Goal: Information Seeking & Learning: Find specific page/section

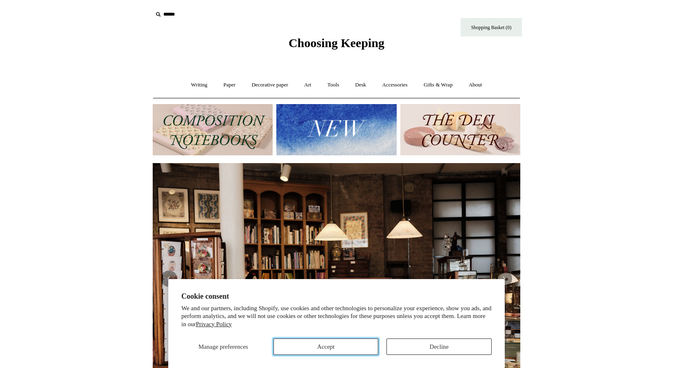
click at [329, 345] on button "Accept" at bounding box center [326, 346] width 105 height 16
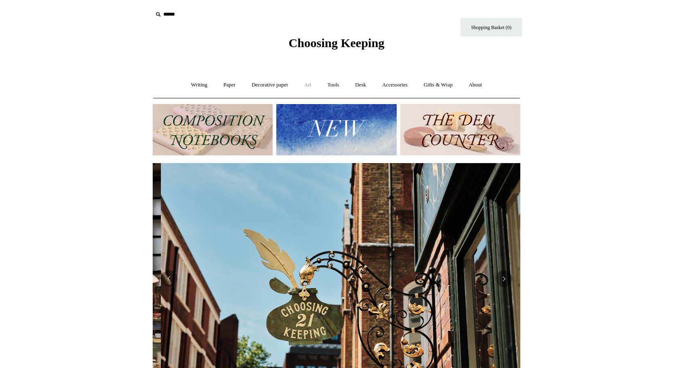
scroll to position [0, 368]
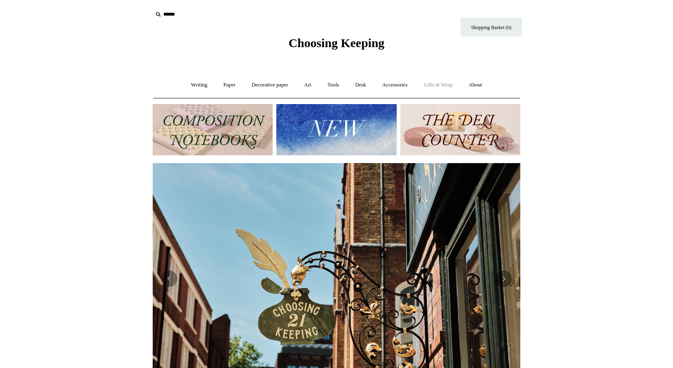
click at [438, 85] on link "Gifts & Wrap +" at bounding box center [438, 85] width 44 height 22
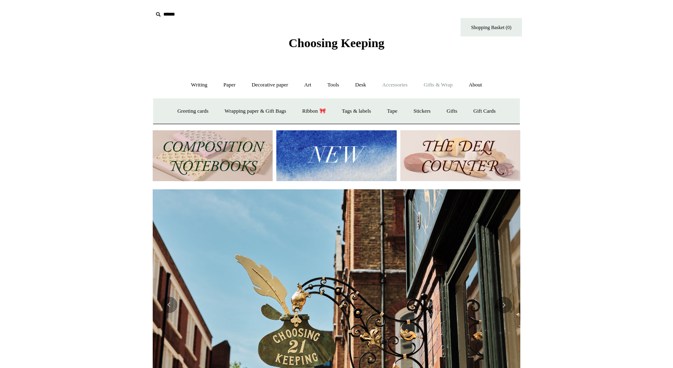
click at [410, 87] on link "Accessories +" at bounding box center [395, 85] width 40 height 22
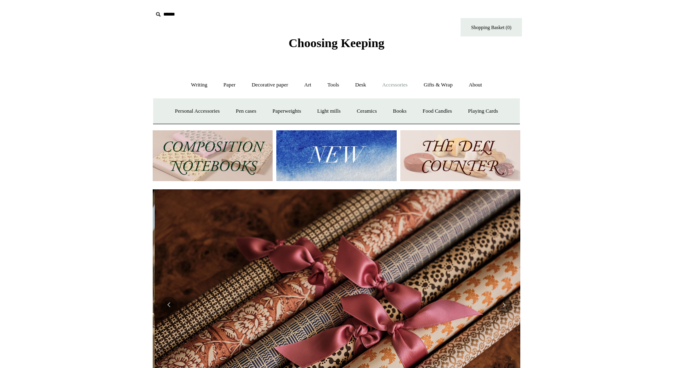
scroll to position [0, 735]
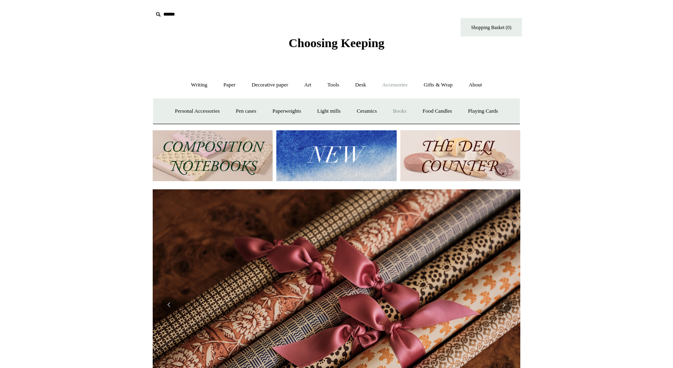
click at [407, 113] on link "Books" at bounding box center [400, 111] width 28 height 22
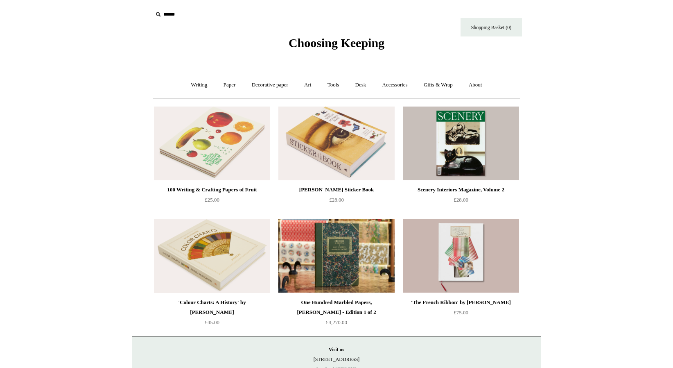
click at [165, 16] on input "text" at bounding box center [203, 14] width 101 height 15
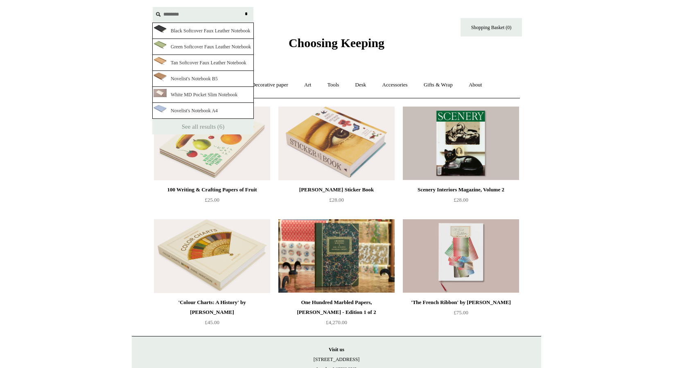
type input "********"
click at [242, 7] on input "*" at bounding box center [246, 14] width 8 height 14
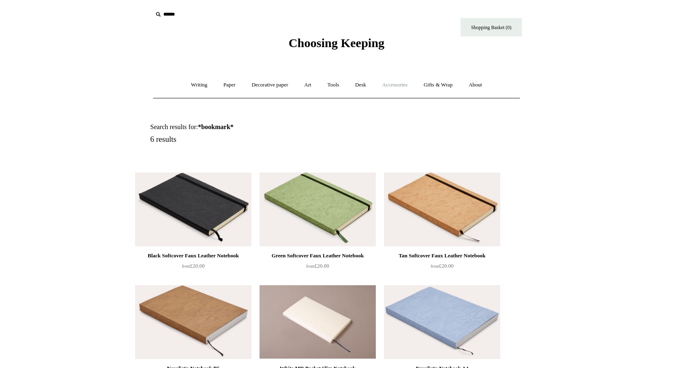
click at [394, 83] on link "Accessories +" at bounding box center [395, 85] width 40 height 22
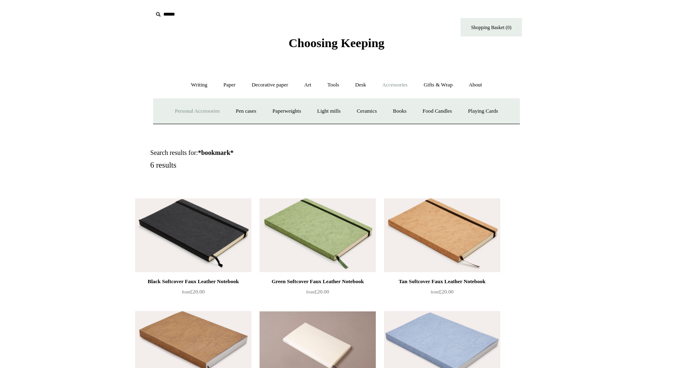
click at [198, 113] on link "Personal Accessories +" at bounding box center [196, 111] width 59 height 22
